Goal: Transaction & Acquisition: Purchase product/service

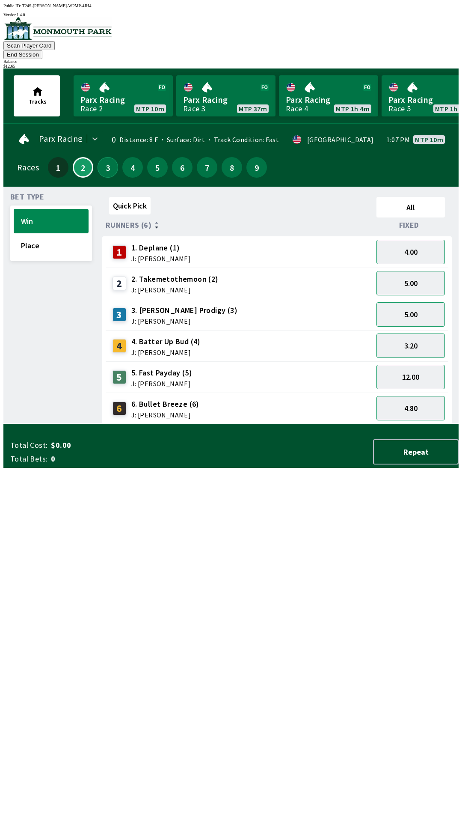
click at [106, 160] on button "3" at bounding box center [108, 167] width 21 height 21
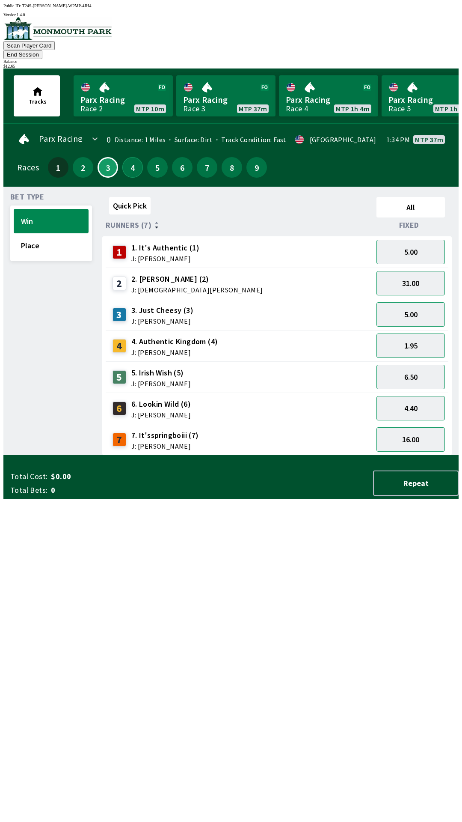
click at [129, 157] on button "4" at bounding box center [132, 167] width 21 height 21
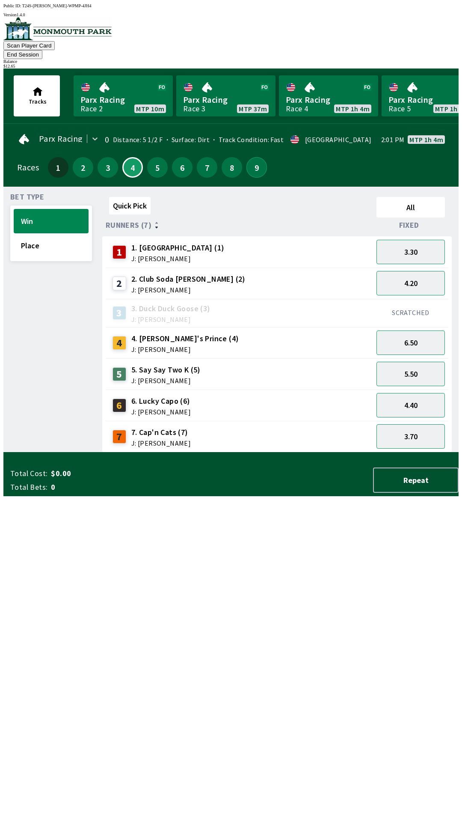
click at [255, 160] on button "9" at bounding box center [256, 167] width 21 height 21
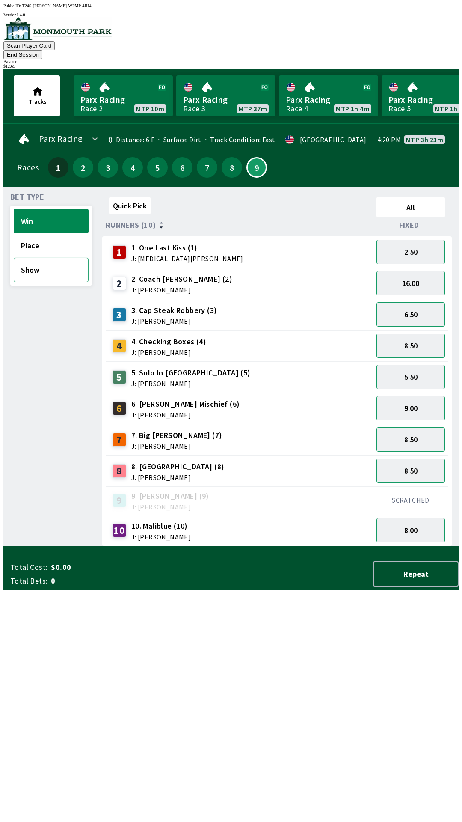
click at [46, 261] on button "Show" at bounding box center [51, 270] width 75 height 24
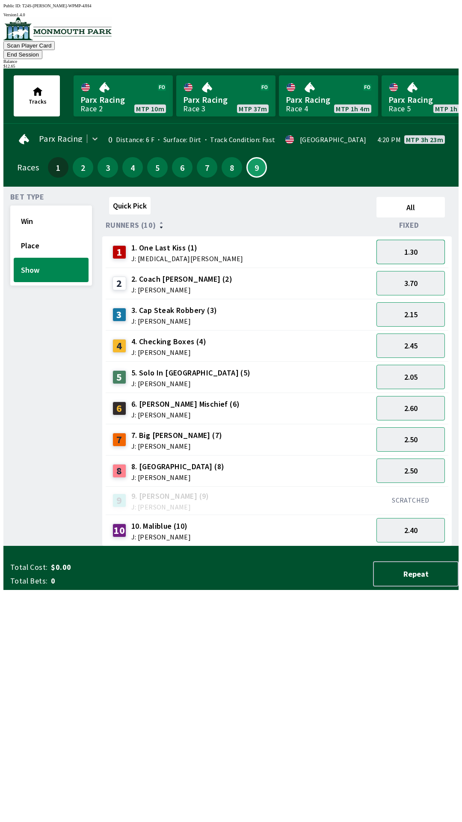
click at [430, 240] on button "1.30" at bounding box center [411, 252] width 68 height 24
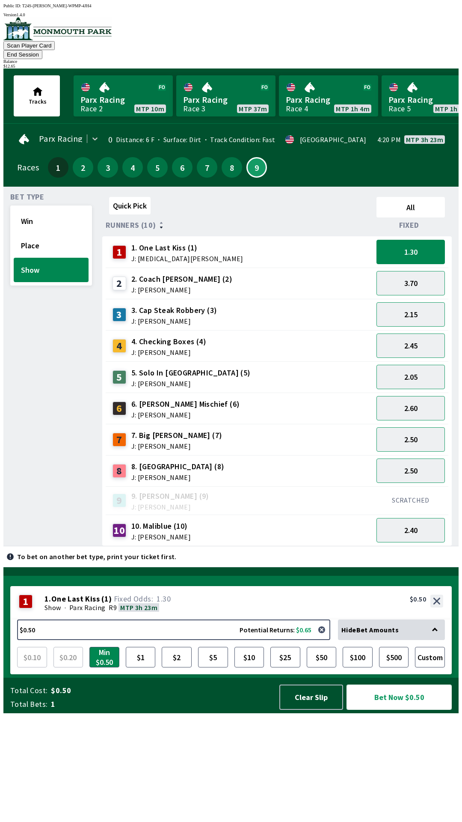
click at [398, 709] on button "Bet Now $0.50" at bounding box center [399, 696] width 105 height 25
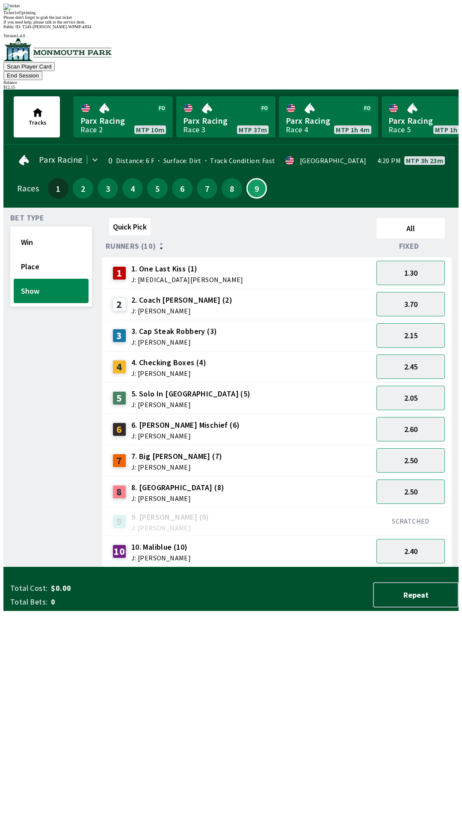
click at [20, 454] on div "Bet Type Win Place Show" at bounding box center [51, 390] width 82 height 353
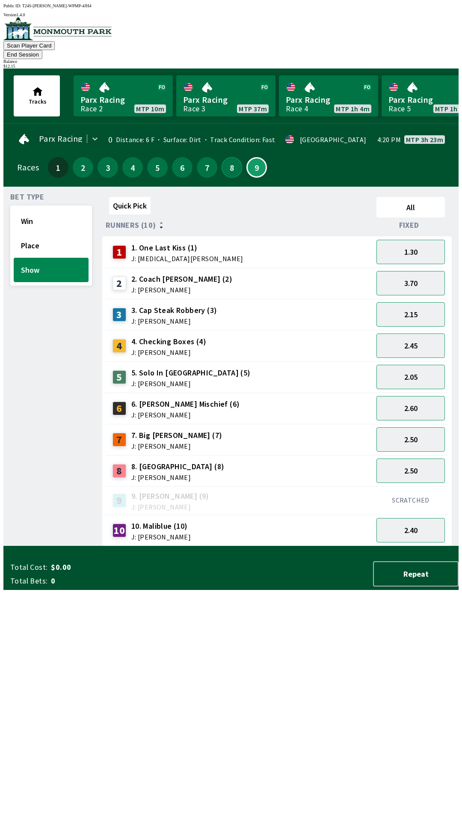
click at [227, 161] on button "8" at bounding box center [232, 167] width 21 height 21
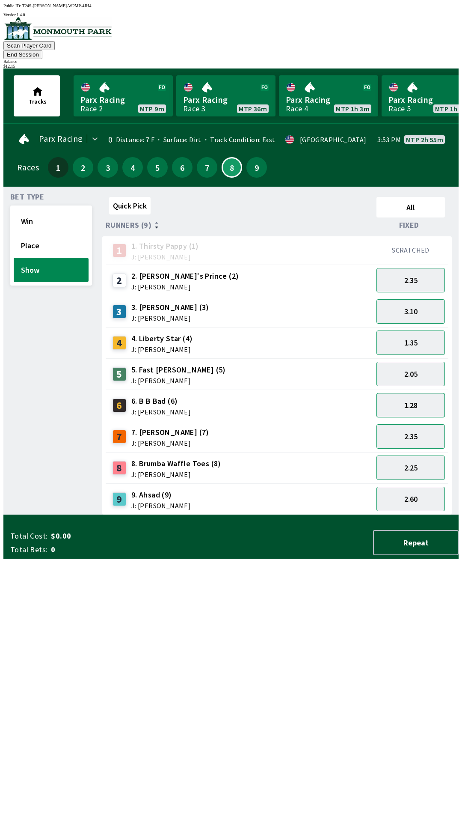
click at [422, 393] on button "1.28" at bounding box center [411, 405] width 68 height 24
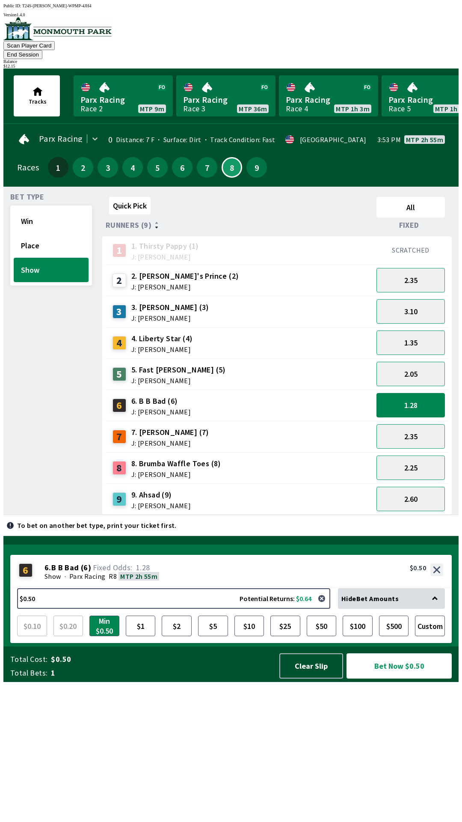
click at [397, 678] on button "Bet Now $0.50" at bounding box center [399, 665] width 105 height 25
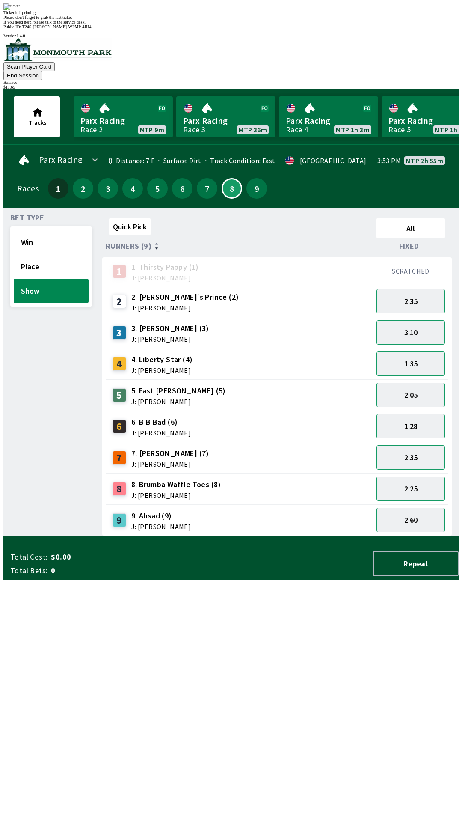
click at [31, 418] on div "Bet Type Win Place Show" at bounding box center [51, 374] width 82 height 321
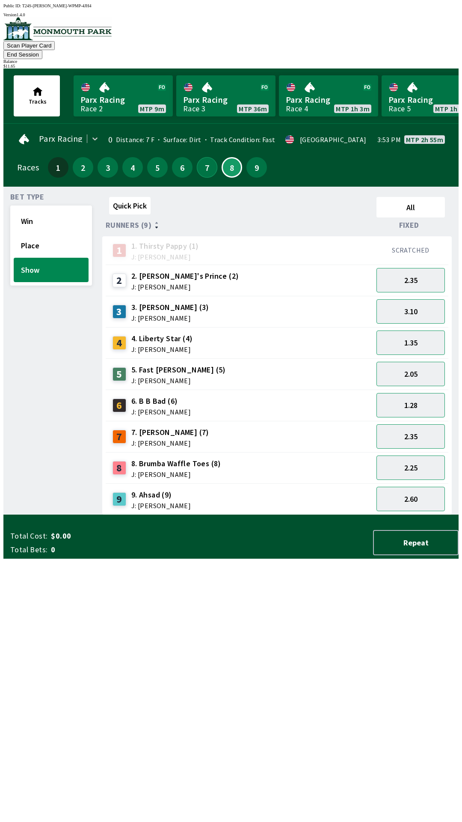
click at [202, 157] on button "7" at bounding box center [207, 167] width 21 height 21
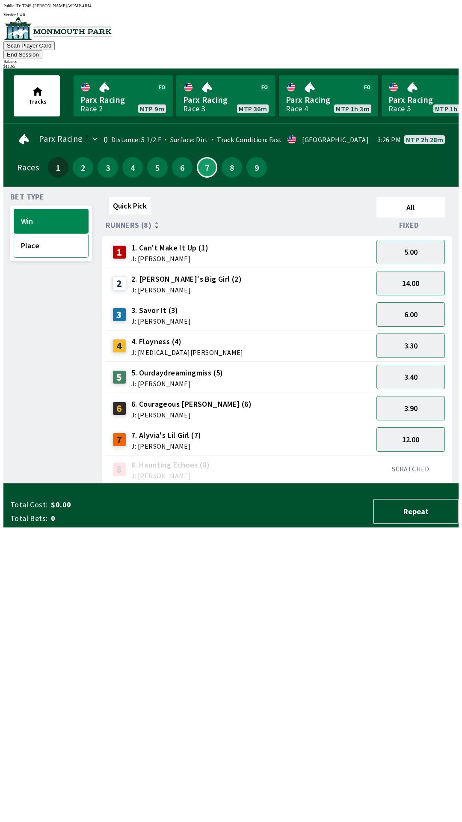
click at [46, 237] on button "Place" at bounding box center [51, 245] width 75 height 24
click at [419, 335] on button "1.80" at bounding box center [411, 345] width 68 height 24
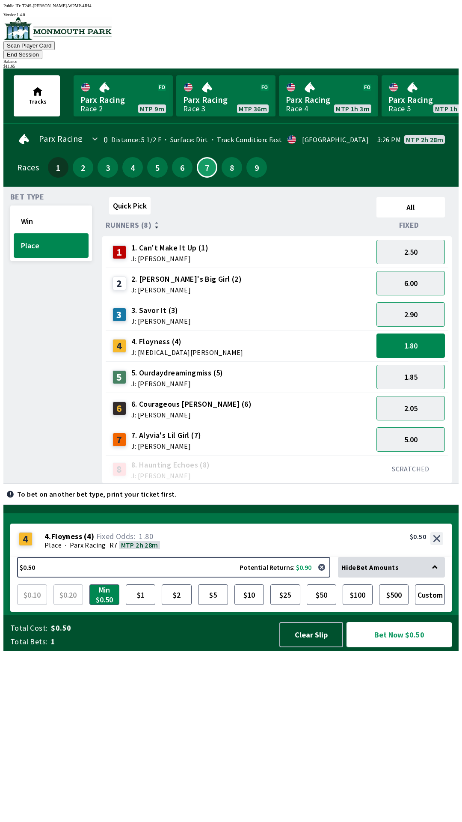
click at [393, 647] on button "Bet Now $0.50" at bounding box center [399, 634] width 105 height 25
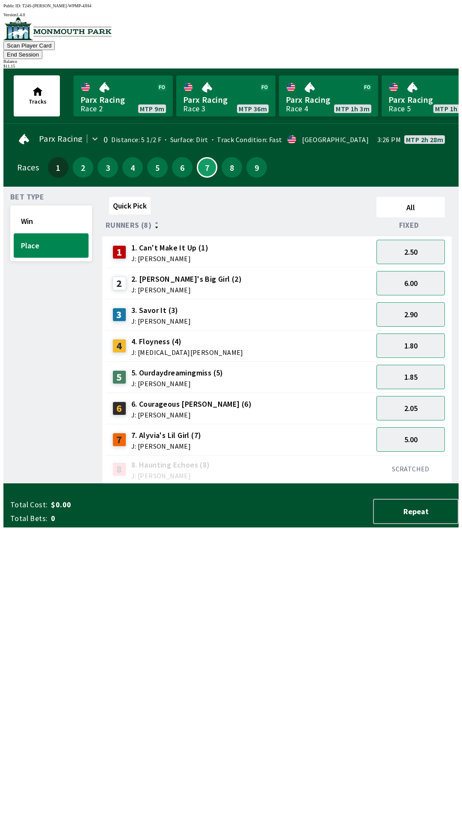
click at [31, 484] on div "Bet Type Win Place" at bounding box center [51, 338] width 82 height 290
click at [181, 157] on button "6" at bounding box center [182, 167] width 21 height 21
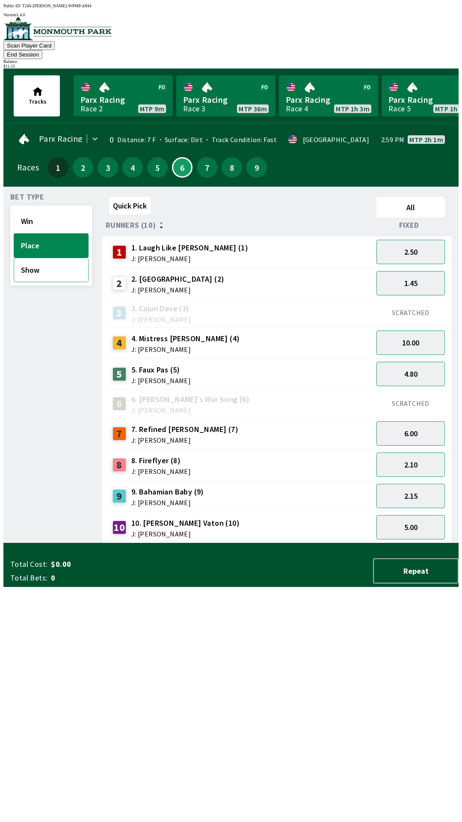
click at [70, 262] on button "Show" at bounding box center [51, 270] width 75 height 24
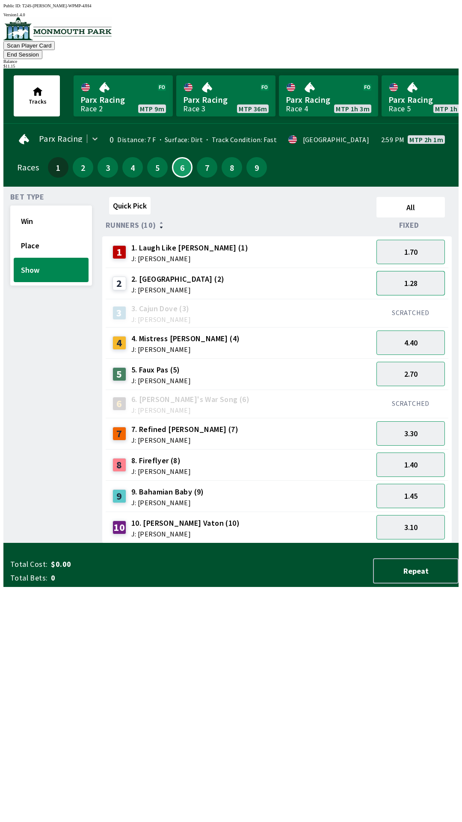
click at [415, 271] on button "1.28" at bounding box center [411, 283] width 68 height 24
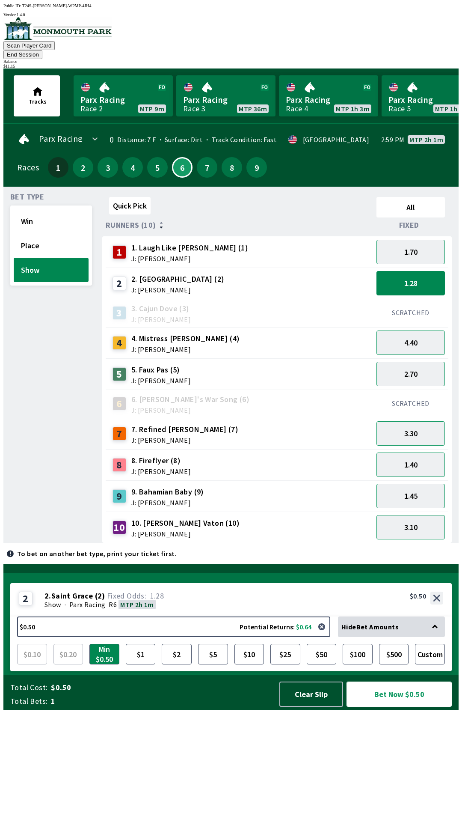
click at [392, 706] on button "Bet Now $0.50" at bounding box center [399, 693] width 105 height 25
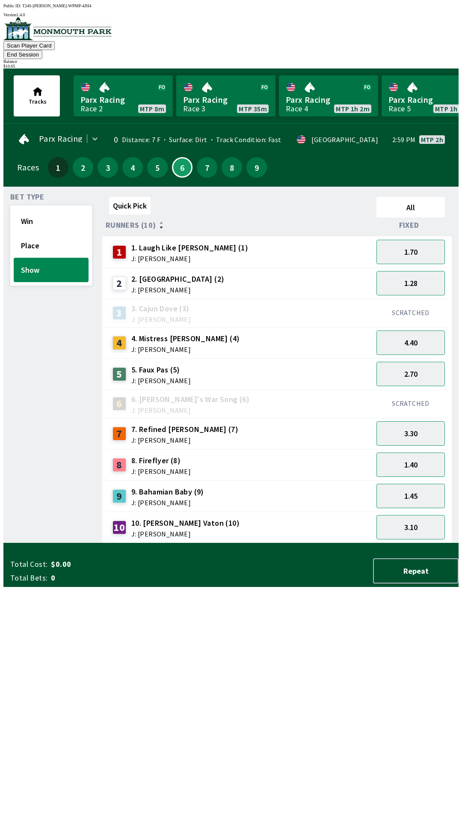
click at [11, 507] on div "Bet Type Win Place Show" at bounding box center [51, 368] width 82 height 350
click at [156, 157] on button "5" at bounding box center [157, 167] width 21 height 21
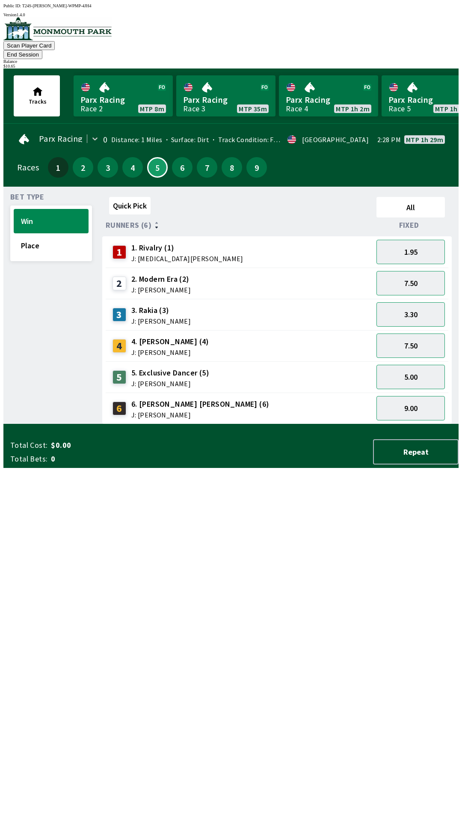
click at [42, 50] on button "End Session" at bounding box center [22, 54] width 39 height 9
